Goal: Information Seeking & Learning: Learn about a topic

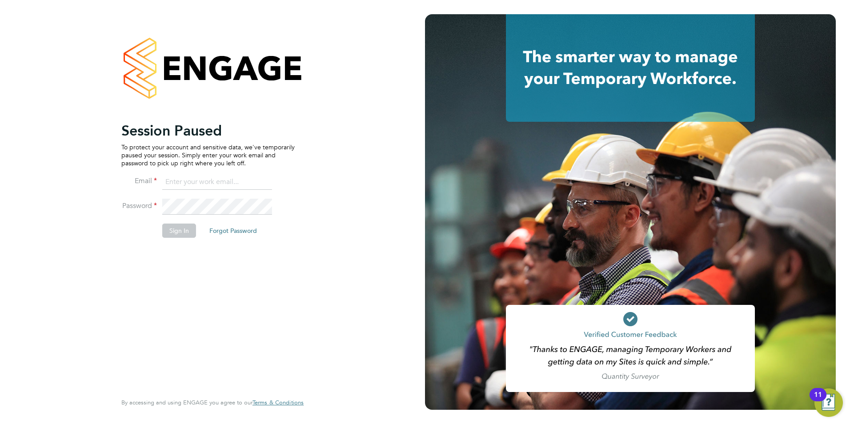
click at [205, 178] on input at bounding box center [217, 182] width 110 height 16
type input "daniel.gwynn@prsjobs.com"
click at [189, 232] on button "Sign In" at bounding box center [179, 231] width 34 height 14
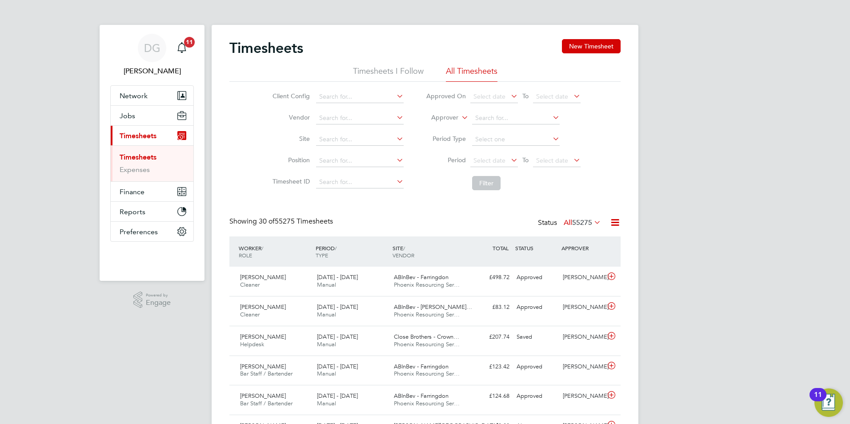
click at [393, 71] on li "Timesheets I Follow" at bounding box center [388, 74] width 71 height 16
click at [449, 68] on li "All Timesheets" at bounding box center [472, 74] width 52 height 16
click at [460, 117] on icon at bounding box center [460, 115] width 0 height 8
click at [448, 125] on li "Worker" at bounding box center [437, 128] width 44 height 12
click at [491, 115] on input at bounding box center [516, 118] width 88 height 12
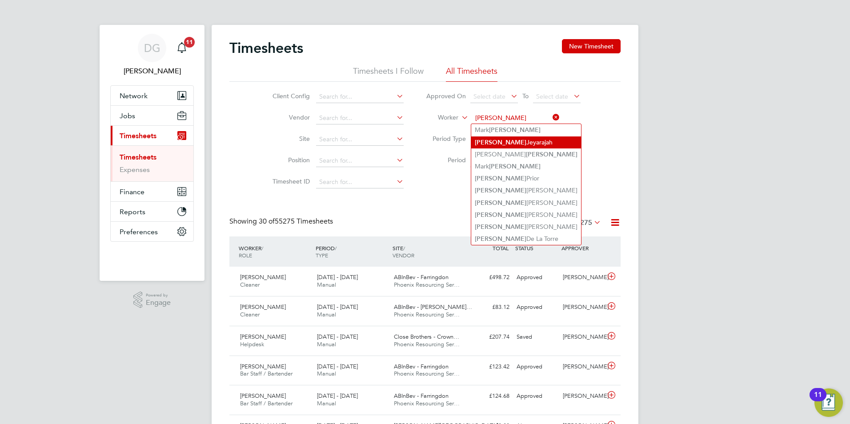
click at [491, 139] on b "Shirley" at bounding box center [501, 143] width 52 height 8
type input "Shirley Jeyarajah"
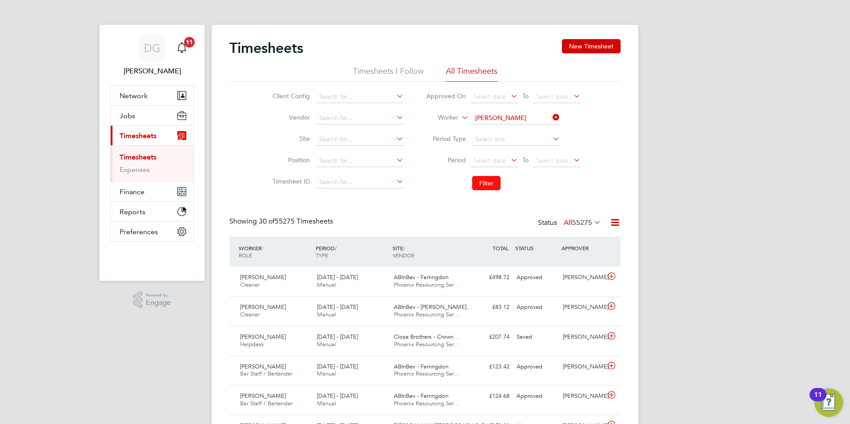
click at [488, 180] on button "Filter" at bounding box center [486, 183] width 28 height 14
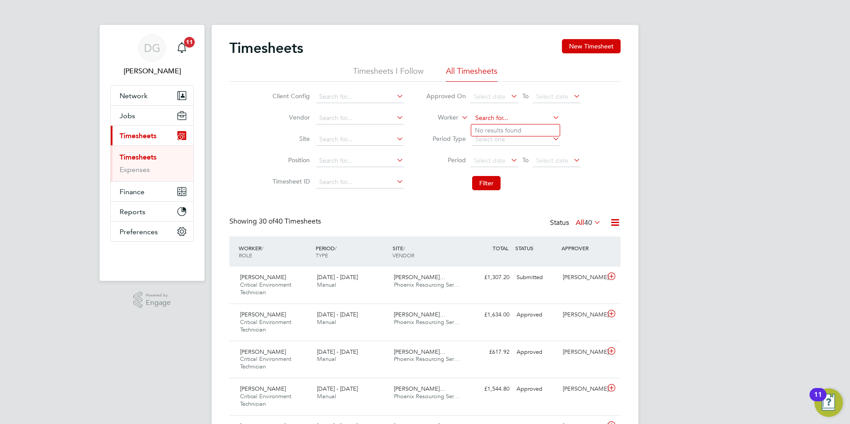
click at [526, 119] on input at bounding box center [516, 118] width 88 height 12
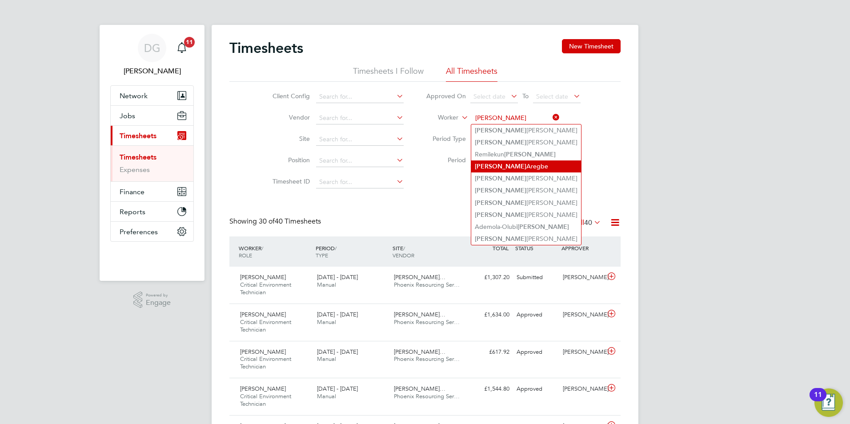
click at [515, 162] on li "Joshua Aregbe" at bounding box center [526, 167] width 110 height 12
type input "Joshua Aregbe"
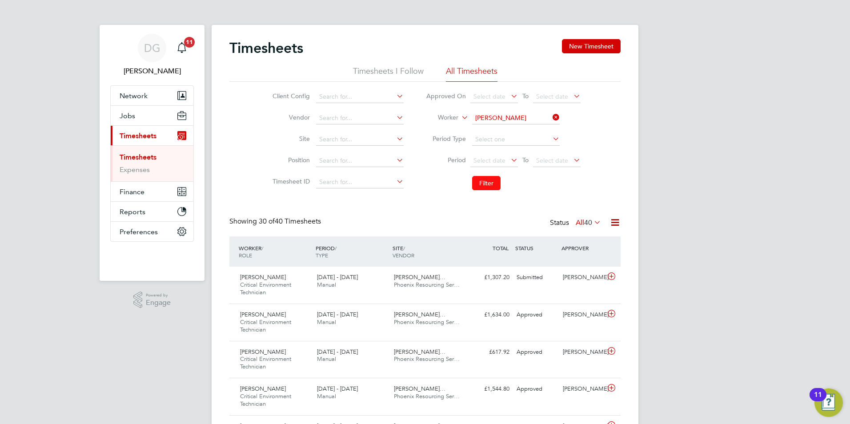
click at [491, 181] on button "Filter" at bounding box center [486, 183] width 28 height 14
click at [519, 284] on div "Approved" at bounding box center [536, 277] width 46 height 15
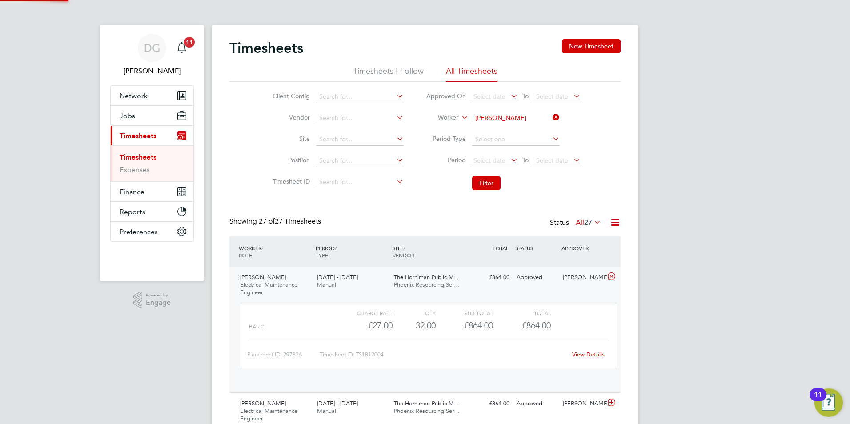
scroll to position [15, 87]
click at [592, 351] on link "View Details" at bounding box center [588, 355] width 32 height 8
click at [137, 116] on button "Jobs" at bounding box center [152, 116] width 83 height 20
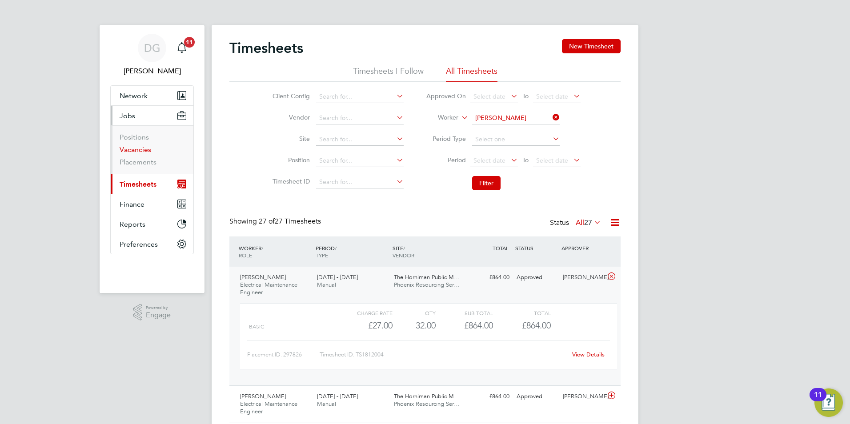
click at [137, 151] on link "Vacancies" at bounding box center [136, 149] width 32 height 8
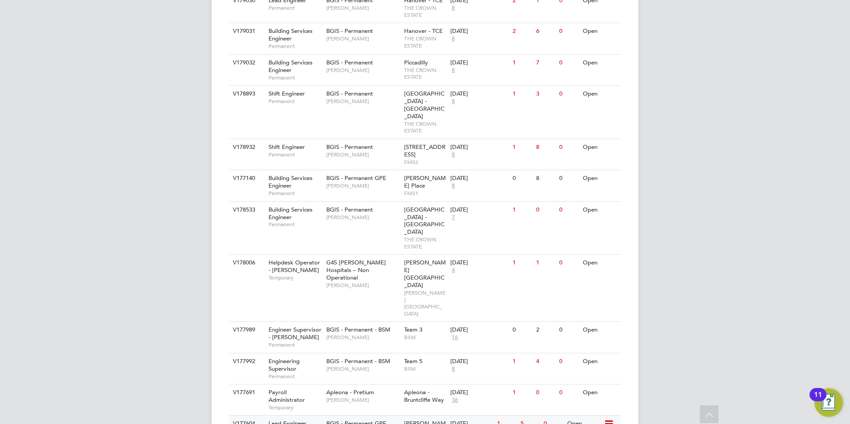
scroll to position [899, 0]
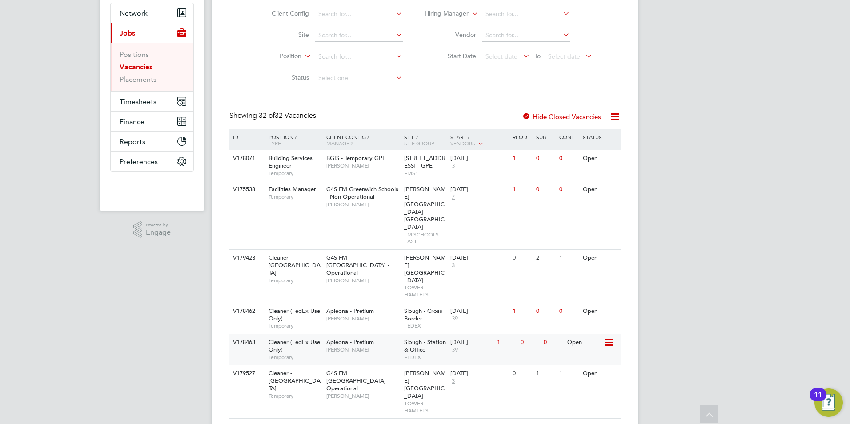
scroll to position [0, 0]
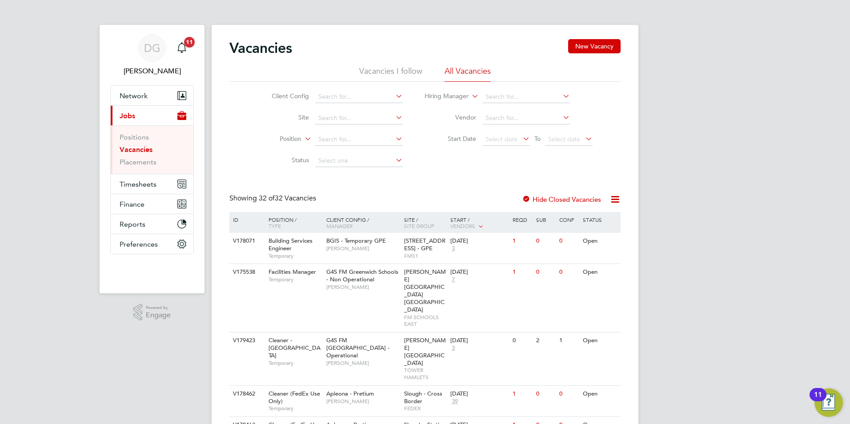
click at [394, 99] on icon at bounding box center [394, 96] width 0 height 12
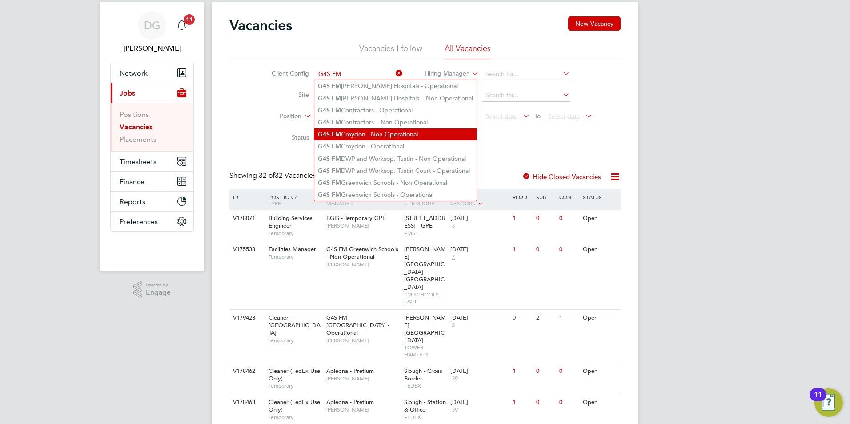
scroll to position [44, 0]
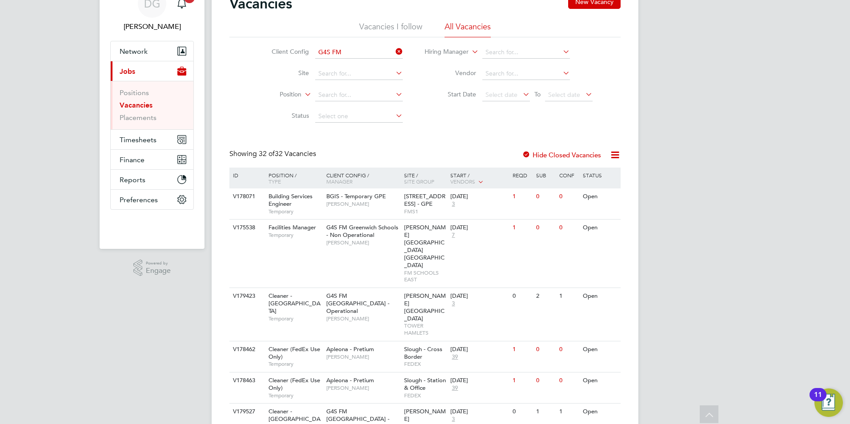
click at [390, 89] on li "G4S FM Contractors - Operational" at bounding box center [395, 89] width 162 height 12
type input "G4S FM Contractors - Operational"
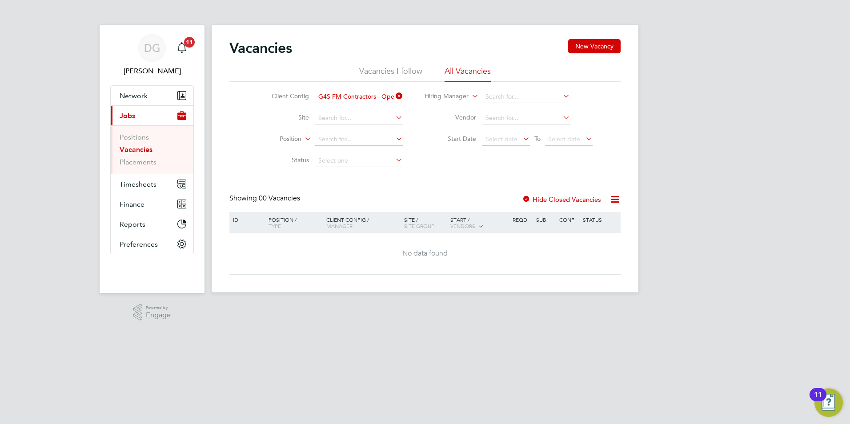
click at [394, 95] on icon at bounding box center [394, 96] width 0 height 12
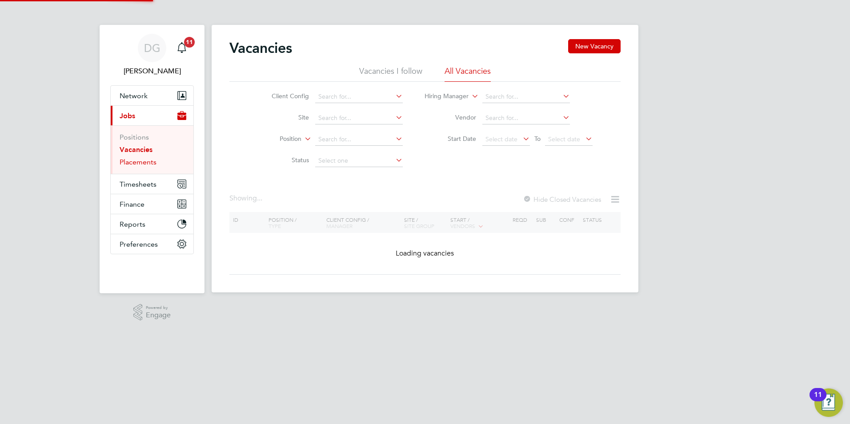
click at [151, 165] on link "Placements" at bounding box center [138, 162] width 37 height 8
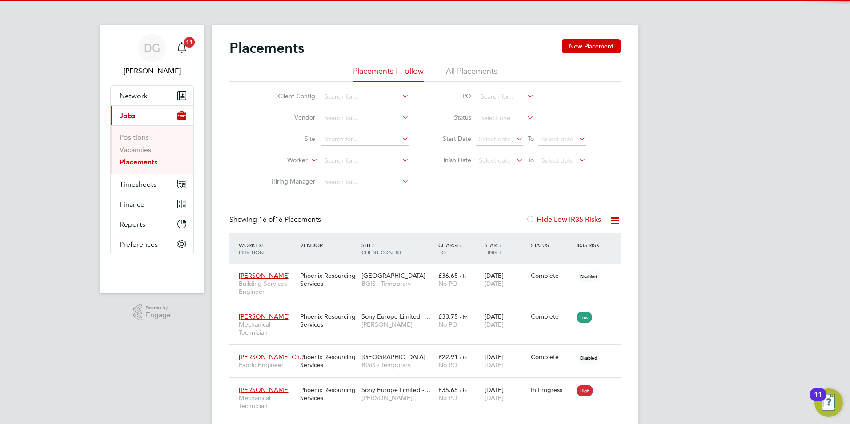
scroll to position [26, 62]
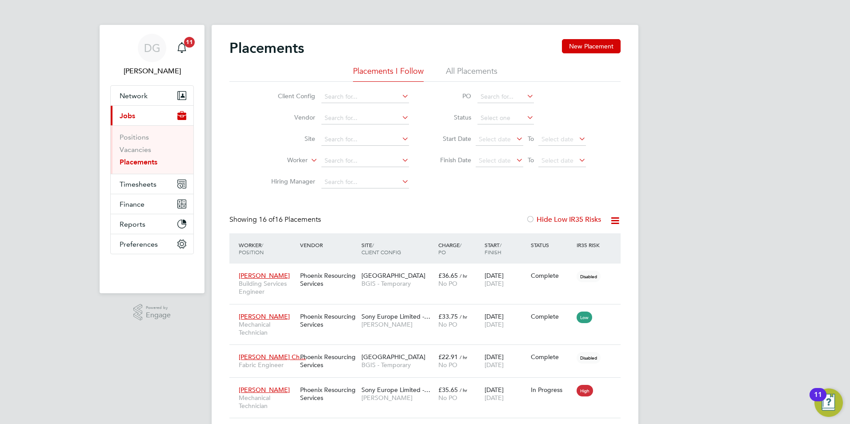
click at [484, 75] on li "All Placements" at bounding box center [472, 74] width 52 height 16
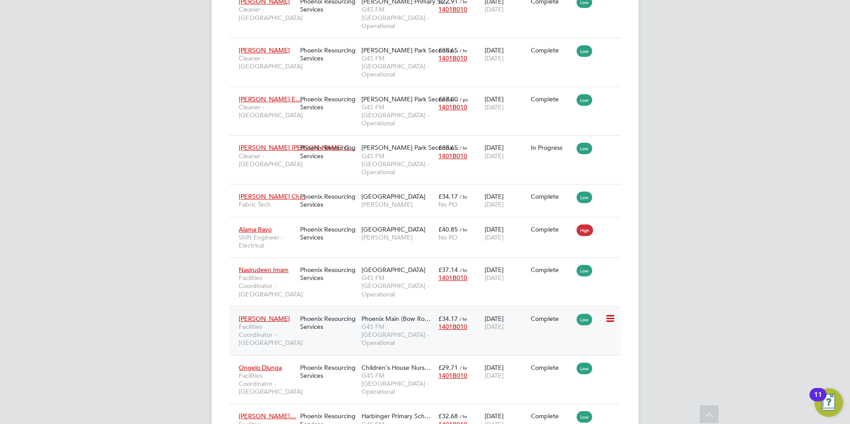
click at [353, 310] on div "Phoenix Resourcing Services" at bounding box center [328, 322] width 61 height 25
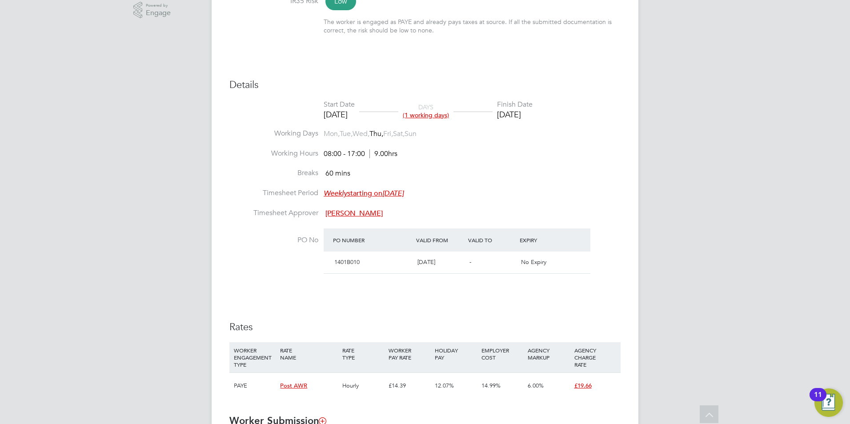
scroll to position [311, 0]
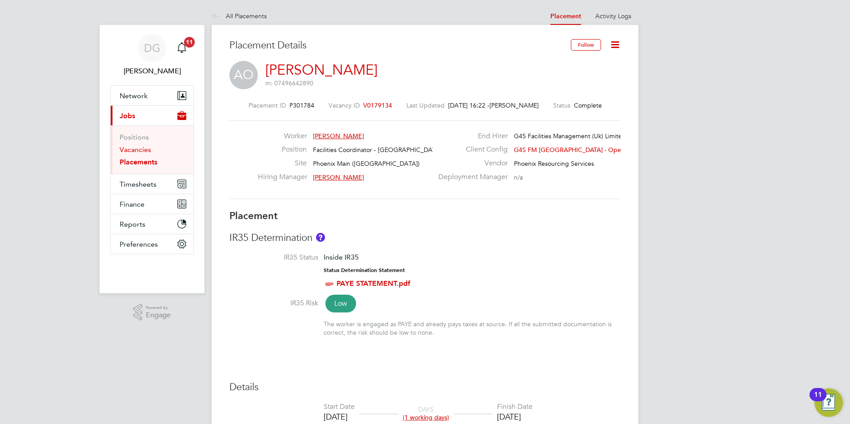
click at [132, 147] on link "Vacancies" at bounding box center [136, 149] width 32 height 8
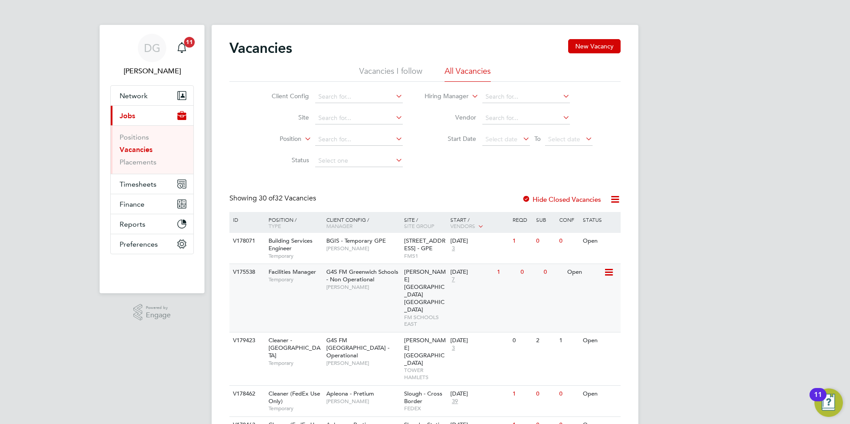
click at [325, 298] on div "V175538 Facilities Manager Temporary G4S FM Greenwich Schools - Non Operational…" at bounding box center [424, 298] width 391 height 68
